Goal: Communication & Community: Ask a question

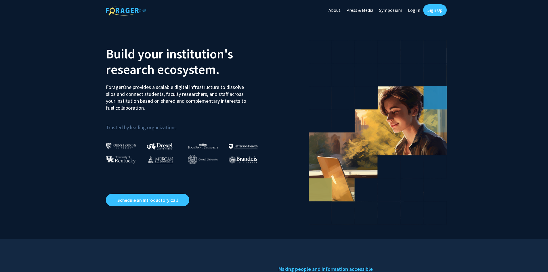
click at [413, 6] on link "Log In" at bounding box center [414, 10] width 18 height 20
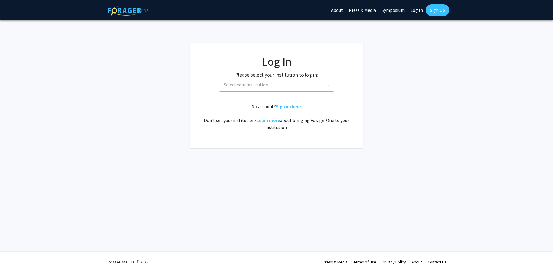
click at [247, 83] on span "Select your institution" at bounding box center [246, 85] width 44 height 6
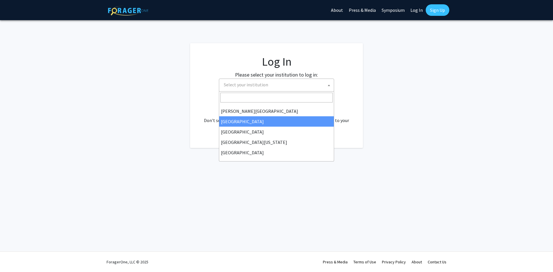
scroll to position [201, 0]
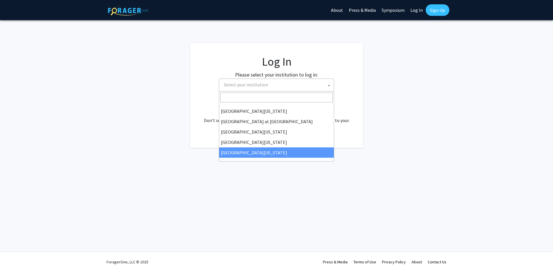
select select "33"
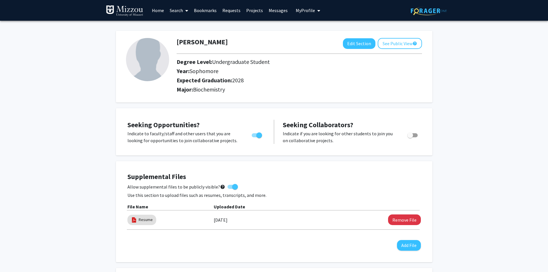
click at [185, 13] on span at bounding box center [185, 11] width 5 height 20
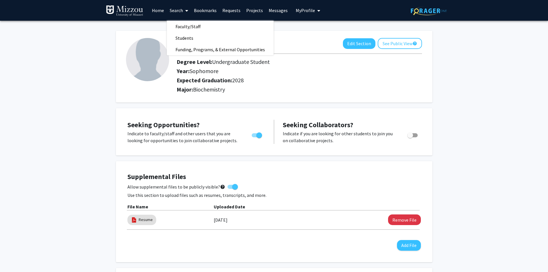
click at [434, 60] on div "[PERSON_NAME] Edit Section See Public View help Degree Level: Undergraduate Stu…" at bounding box center [274, 277] width 548 height 512
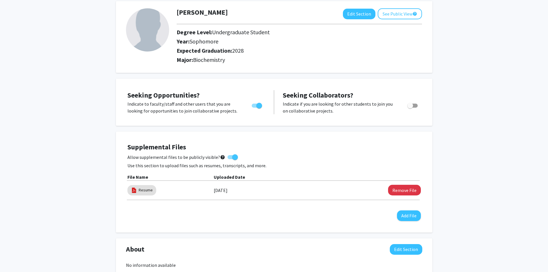
scroll to position [2, 0]
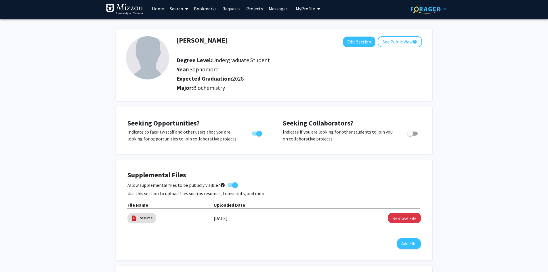
drag, startPoint x: 235, startPoint y: 78, endPoint x: 243, endPoint y: 78, distance: 8.4
click at [243, 78] on span "2028" at bounding box center [238, 78] width 12 height 7
click at [515, 118] on div "[PERSON_NAME] Edit Section See Public View help Degree Level: Undergraduate Stu…" at bounding box center [274, 275] width 548 height 512
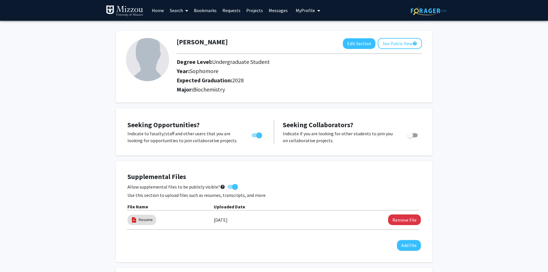
click at [176, 13] on link "Search" at bounding box center [179, 10] width 24 height 20
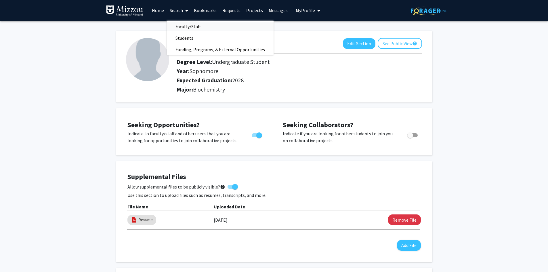
click at [190, 28] on span "Faculty/Staff" at bounding box center [188, 27] width 42 height 12
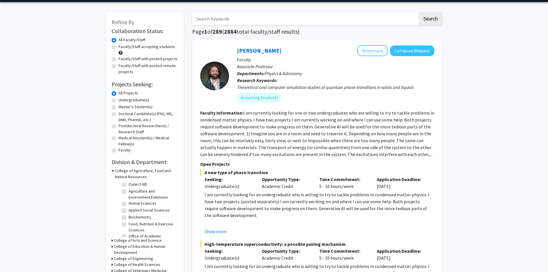
scroll to position [29, 0]
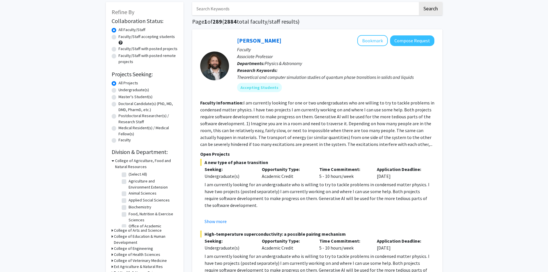
click at [154, 49] on label "Faculty/Staff with posted projects" at bounding box center [148, 49] width 59 height 6
click at [122, 49] on input "Faculty/Staff with posted projects" at bounding box center [121, 48] width 4 height 4
radio input "true"
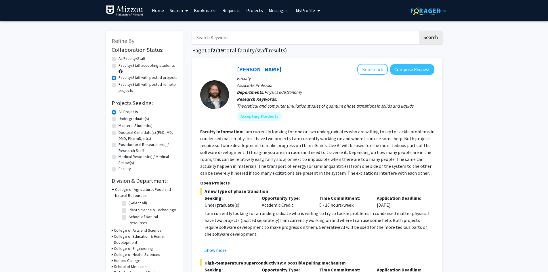
click at [141, 120] on label "Undergraduate(s)" at bounding box center [134, 119] width 31 height 6
click at [122, 119] on input "Undergraduate(s)" at bounding box center [121, 118] width 4 height 4
radio input "true"
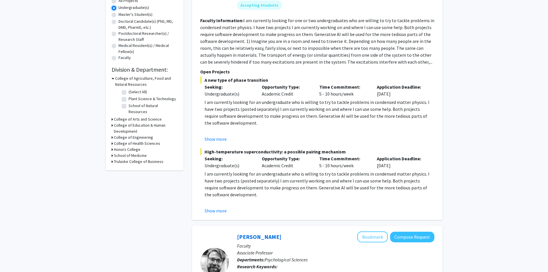
scroll to position [114, 0]
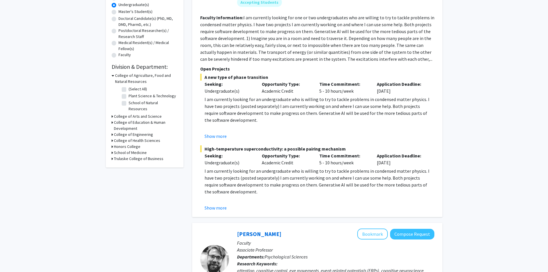
click at [123, 150] on h3 "School of Medicine" at bounding box center [130, 153] width 33 height 6
click at [142, 164] on label "Biochemistry" at bounding box center [140, 167] width 23 height 6
click at [132, 164] on input "Biochemistry" at bounding box center [131, 166] width 4 height 4
checkbox input "true"
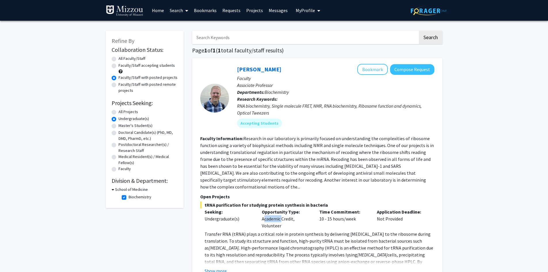
drag, startPoint x: 263, startPoint y: 211, endPoint x: 293, endPoint y: 212, distance: 29.9
click at [288, 211] on div "Opportunity Type: Academic Credit, Volunteer" at bounding box center [287, 218] width 58 height 21
click at [302, 215] on div "Opportunity Type: Academic Credit, Volunteer" at bounding box center [287, 218] width 58 height 21
click at [130, 190] on h3 "School of Medicine" at bounding box center [131, 190] width 33 height 6
click at [132, 189] on h3 "School of Medicine" at bounding box center [130, 190] width 33 height 6
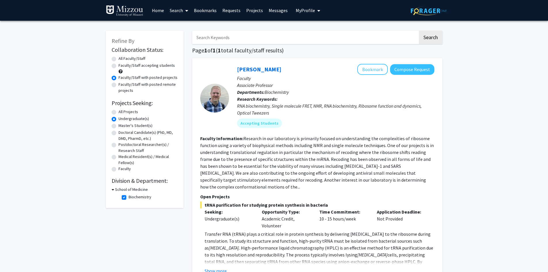
click at [129, 199] on label "Biochemistry" at bounding box center [140, 197] width 23 height 6
click at [129, 198] on input "Biochemistry" at bounding box center [131, 196] width 4 height 4
checkbox input "false"
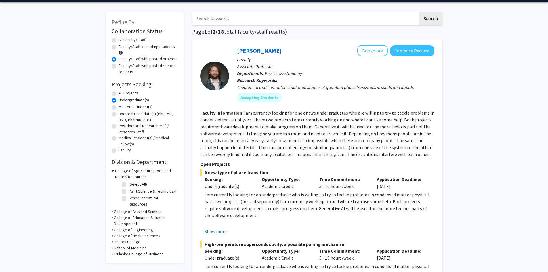
scroll to position [29, 0]
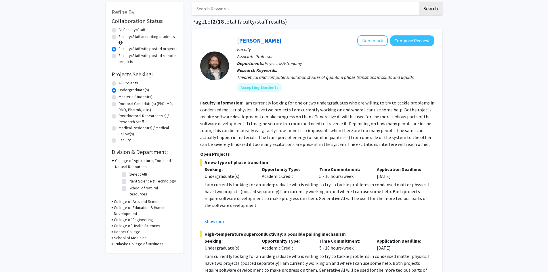
click at [131, 235] on h3 "School of Medicine" at bounding box center [130, 238] width 33 height 6
click at [137, 242] on label "(Select All)" at bounding box center [138, 245] width 18 height 6
click at [132, 242] on input "(Select All)" at bounding box center [131, 244] width 4 height 4
checkbox input "true"
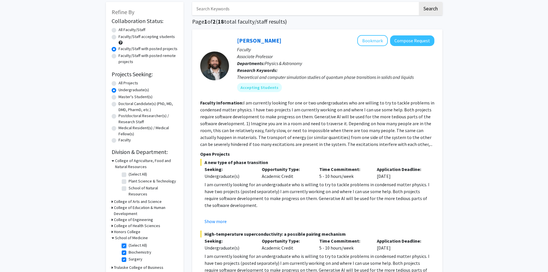
checkbox input "true"
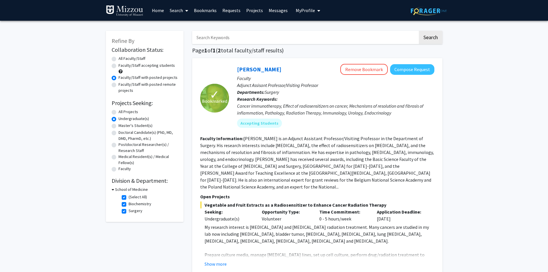
drag, startPoint x: 533, startPoint y: 70, endPoint x: 546, endPoint y: 71, distance: 12.7
click at [122, 189] on h3 "School of Medicine" at bounding box center [131, 190] width 33 height 6
click at [111, 189] on div "Refine By Collaboration Status: Collaboration Status All Faculty/Staff Collabor…" at bounding box center [145, 115] width 78 height 168
click at [122, 191] on h3 "School of Medicine" at bounding box center [130, 190] width 33 height 6
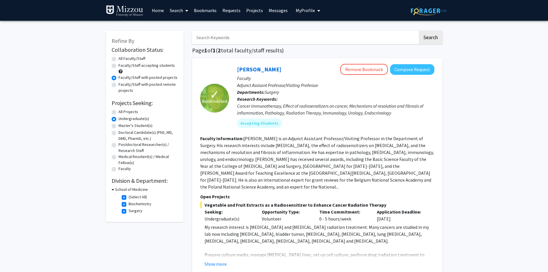
click at [137, 197] on label "(Select All)" at bounding box center [138, 197] width 18 height 6
click at [132, 197] on input "(Select All)" at bounding box center [131, 196] width 4 height 4
checkbox input "false"
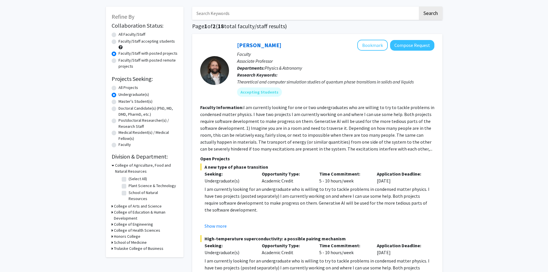
scroll to position [29, 0]
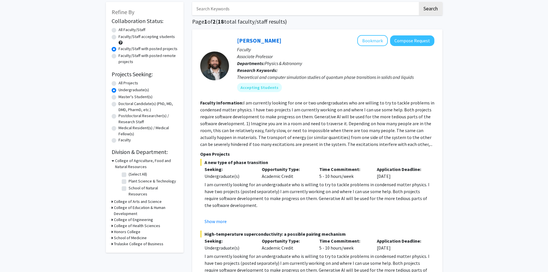
click at [147, 199] on h3 "College of Arts and Science" at bounding box center [138, 202] width 48 height 6
click at [154, 199] on h3 "College of Arts and Science" at bounding box center [139, 202] width 48 height 6
click at [132, 229] on h3 "Honors College" at bounding box center [127, 232] width 26 height 6
click at [132, 229] on h3 "Honors College" at bounding box center [128, 232] width 26 height 6
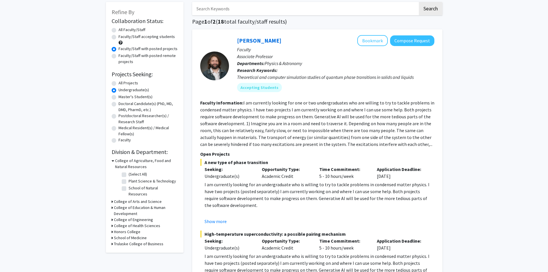
click at [132, 229] on h3 "Honors College" at bounding box center [127, 232] width 26 height 6
click at [136, 236] on label "Honors College" at bounding box center [142, 239] width 26 height 6
click at [132, 236] on input "Honors College" at bounding box center [131, 238] width 4 height 4
checkbox input "true"
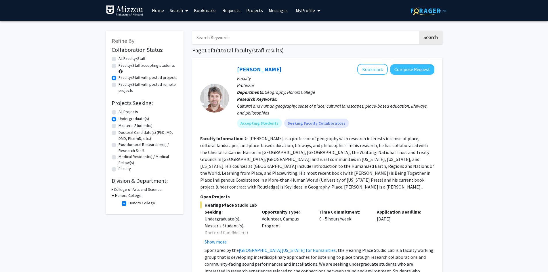
scroll to position [29, 0]
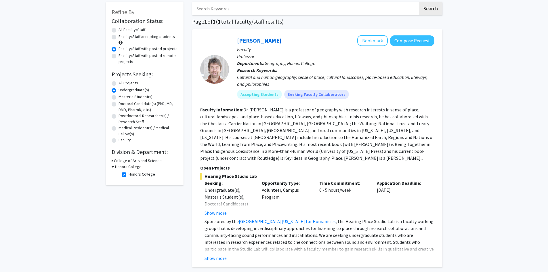
click at [138, 174] on label "Honors College" at bounding box center [142, 174] width 26 height 6
click at [129, 175] on label "Honors College" at bounding box center [142, 174] width 26 height 6
click at [129, 175] on input "Honors College" at bounding box center [131, 173] width 4 height 4
checkbox input "false"
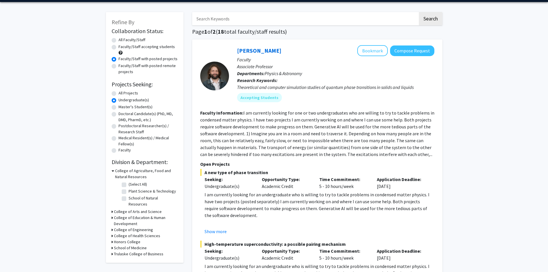
scroll to position [29, 0]
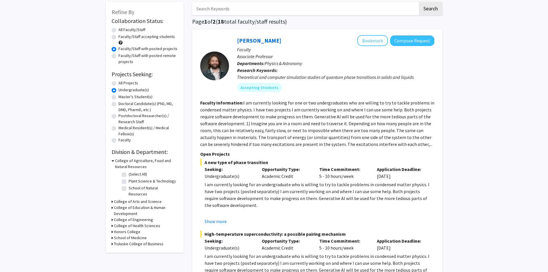
click at [143, 235] on h3 "School of Medicine" at bounding box center [130, 238] width 33 height 6
click at [145, 217] on h3 "College of Engineering" at bounding box center [133, 220] width 39 height 6
click at [147, 217] on h3 "College of Engineering" at bounding box center [134, 220] width 39 height 6
click at [142, 223] on h3 "College of Health Sciences" at bounding box center [137, 226] width 46 height 6
click at [142, 223] on h3 "College of Health Sciences" at bounding box center [138, 226] width 46 height 6
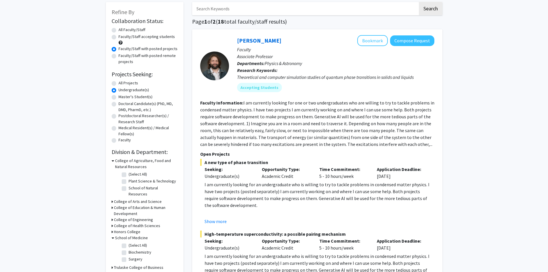
click at [135, 242] on label "(Select All)" at bounding box center [138, 245] width 18 height 6
click at [132, 242] on input "(Select All)" at bounding box center [131, 244] width 4 height 4
checkbox input "true"
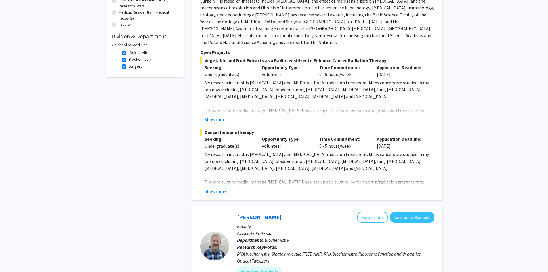
scroll to position [145, 0]
click at [208, 187] on button "Show more" at bounding box center [216, 190] width 22 height 7
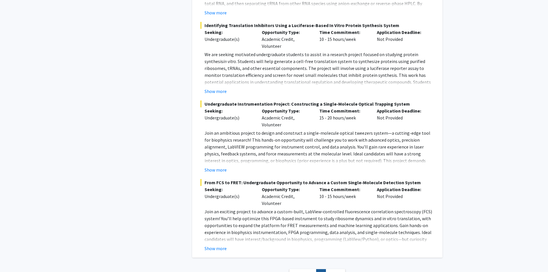
scroll to position [695, 0]
click at [214, 224] on fg-read-more "Join an exciting project to advance a custom-built, LabView-controlled fluoresc…" at bounding box center [317, 230] width 234 height 44
click at [218, 233] on div "[PERSON_NAME] Bookmark Compose Request Faculty Associate Professor Departments:…" at bounding box center [317, 29] width 250 height 458
click at [218, 245] on button "Show more" at bounding box center [216, 248] width 22 height 7
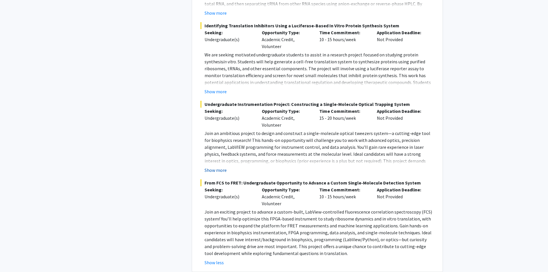
click at [214, 167] on button "Show more" at bounding box center [216, 170] width 22 height 7
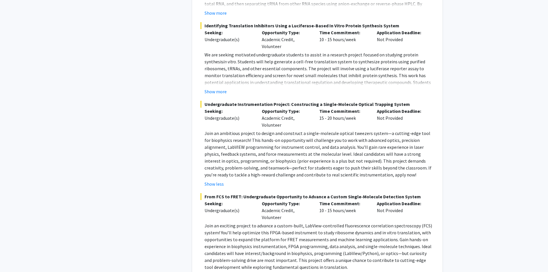
drag, startPoint x: 220, startPoint y: 73, endPoint x: 217, endPoint y: 74, distance: 3.3
click at [220, 88] on button "Show more" at bounding box center [216, 91] width 22 height 7
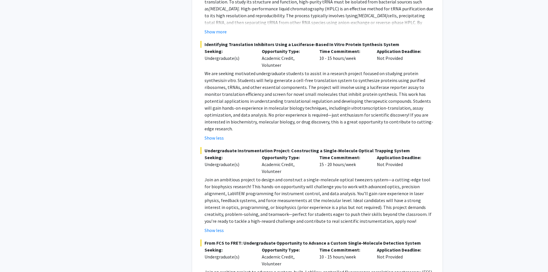
scroll to position [667, 0]
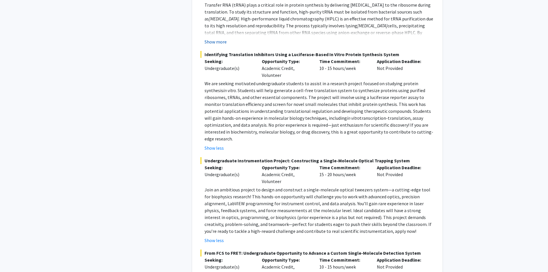
click at [220, 38] on button "Show more" at bounding box center [216, 41] width 22 height 7
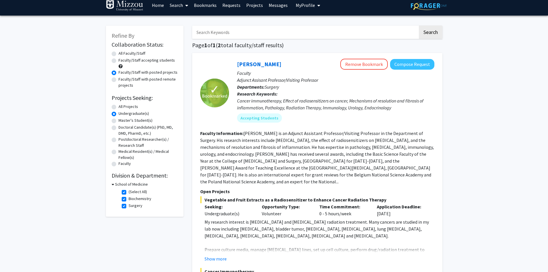
scroll to position [6, 0]
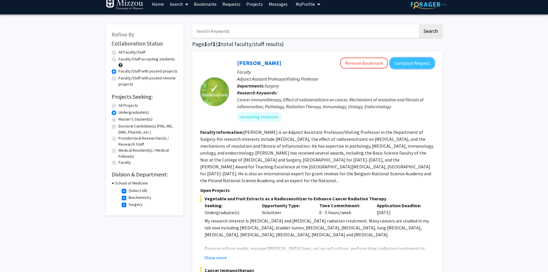
drag, startPoint x: 419, startPoint y: 65, endPoint x: 423, endPoint y: 65, distance: 3.5
click at [423, 65] on button "Compose Request" at bounding box center [412, 63] width 44 height 11
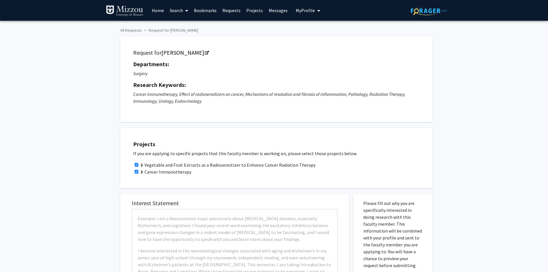
checkbox input "true"
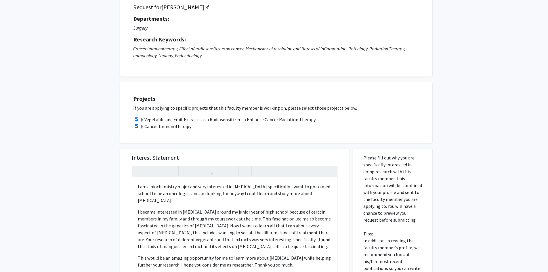
scroll to position [8, 0]
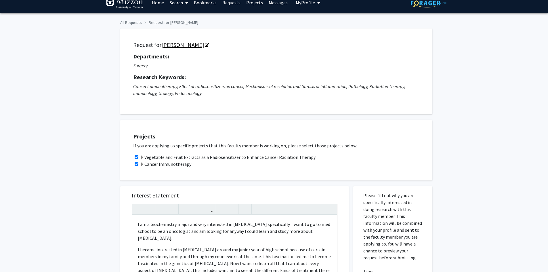
click at [182, 41] on link "[PERSON_NAME]" at bounding box center [184, 44] width 47 height 7
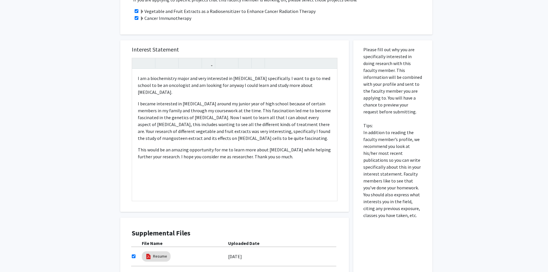
scroll to position [146, 0]
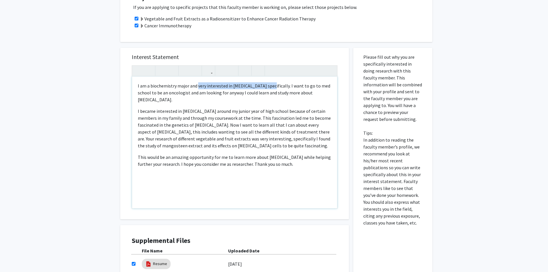
drag, startPoint x: 266, startPoint y: 88, endPoint x: 197, endPoint y: 88, distance: 68.2
click at [197, 88] on p "I am a biochemistry major and very interested in [MEDICAL_DATA] specifically. I…" at bounding box center [235, 92] width 194 height 21
click at [290, 92] on p "I am a biochemistry major and I am very interested in your [MEDICAL_DATA] resea…" at bounding box center [235, 92] width 194 height 21
click at [285, 110] on p "I became interested in [MEDICAL_DATA] around my junior year of high school beca…" at bounding box center [235, 128] width 194 height 41
click at [267, 134] on p "I became interested in [MEDICAL_DATA] around my junior year of high school beca…" at bounding box center [235, 128] width 194 height 41
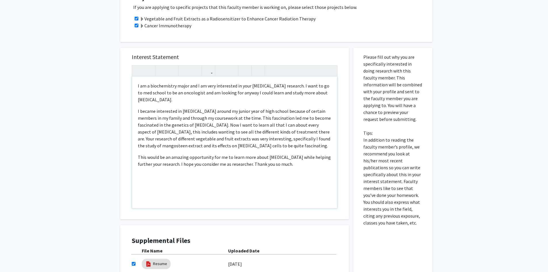
click at [162, 119] on p "I became interested in [MEDICAL_DATA] around my junior year of high school beca…" at bounding box center [235, 128] width 194 height 41
type textarea "<p>I am a biochemistry major and I am very interested in your [MEDICAL_DATA] re…"
click at [229, 158] on p "This would be an amazing opportunity for me to learn more about [MEDICAL_DATA] …" at bounding box center [235, 161] width 194 height 14
click at [283, 190] on div "I am a biochemistry major and I am very interested in your [MEDICAL_DATA] resea…" at bounding box center [234, 143] width 205 height 132
click at [309, 154] on p "This would be an amazing opportunity for me to learn more about [MEDICAL_DATA] …" at bounding box center [235, 161] width 194 height 14
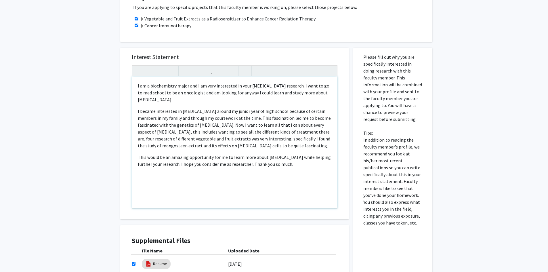
click at [298, 157] on p "This would be an amazing opportunity for me to learn more about [MEDICAL_DATA] …" at bounding box center [235, 161] width 194 height 14
click at [26, 154] on div "All Requests Request for [PERSON_NAME] Request for [PERSON_NAME] Departments: S…" at bounding box center [274, 99] width 548 height 450
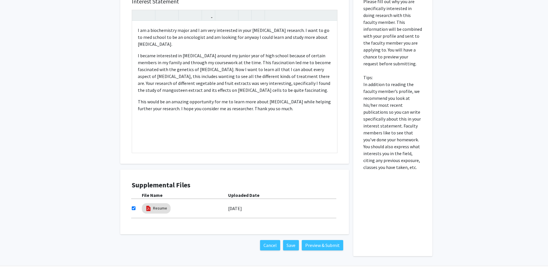
scroll to position [187, 0]
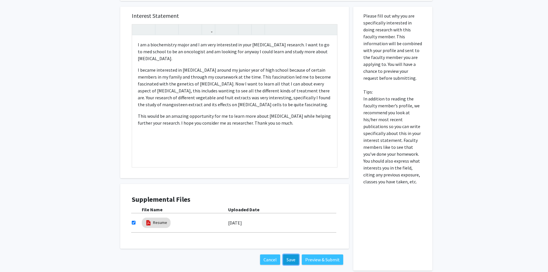
click at [292, 261] on button "Save" at bounding box center [291, 259] width 16 height 10
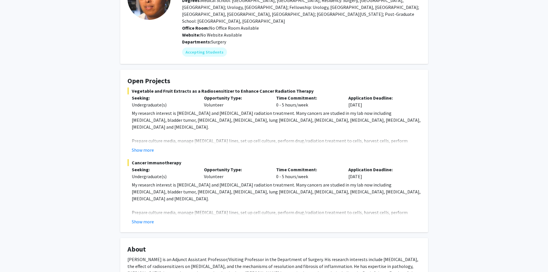
scroll to position [58, 0]
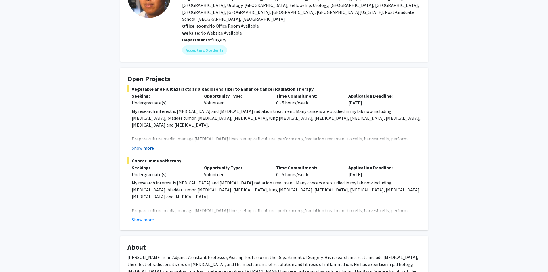
click at [141, 144] on button "Show more" at bounding box center [143, 147] width 22 height 7
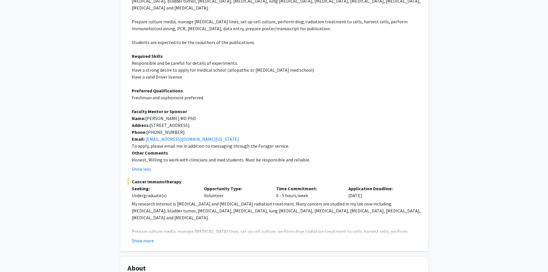
scroll to position [176, 0]
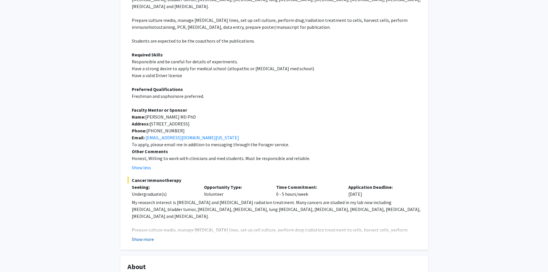
click at [145, 236] on button "Show more" at bounding box center [143, 239] width 22 height 7
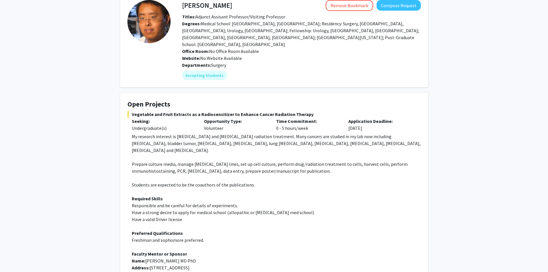
scroll to position [31, 0]
